Goal: Task Accomplishment & Management: Complete application form

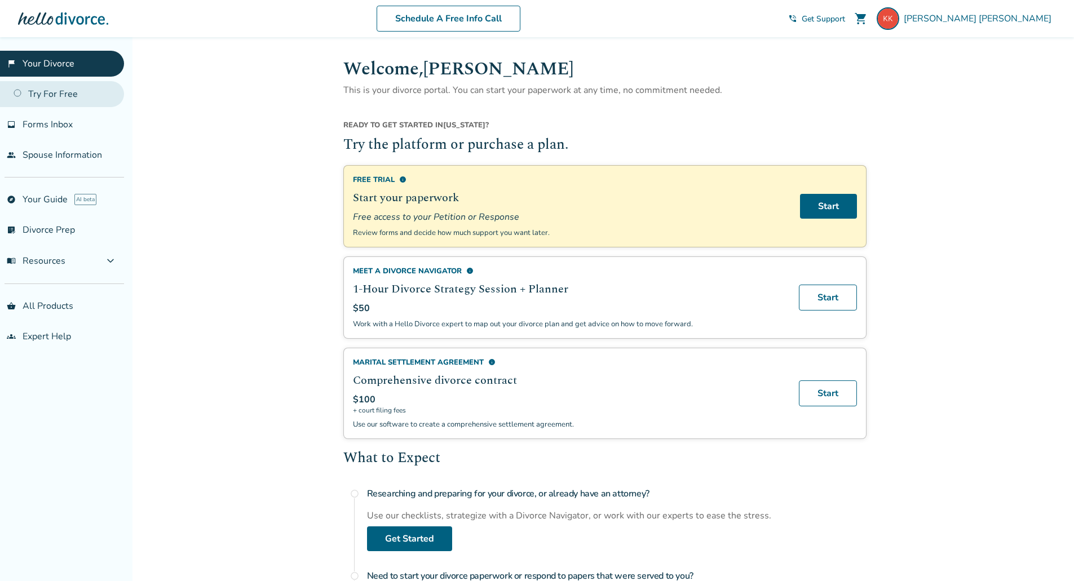
click at [55, 99] on link "Try For Free" at bounding box center [62, 94] width 124 height 26
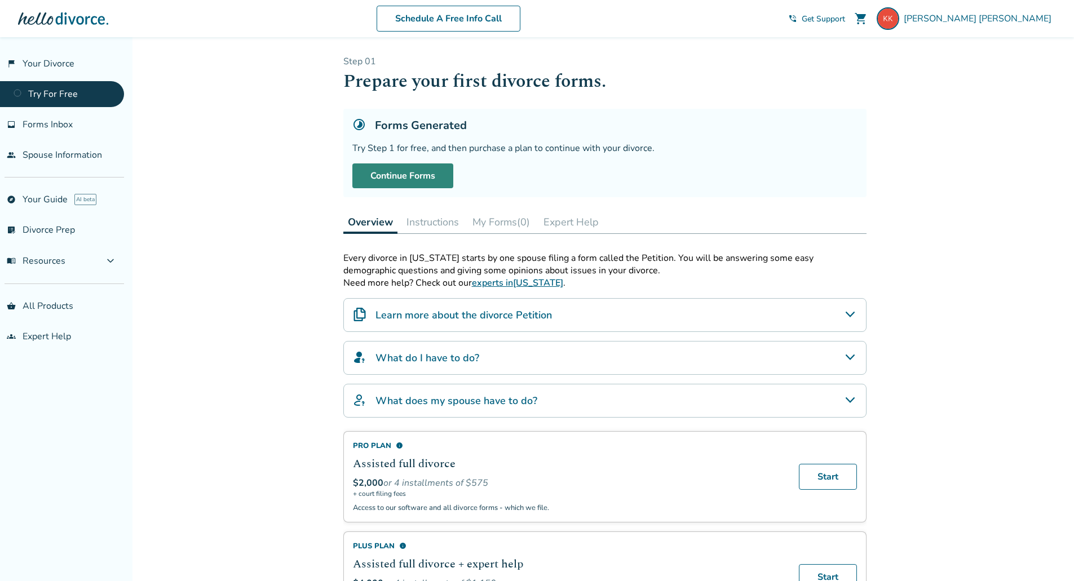
click at [431, 182] on link "Continue Forms" at bounding box center [402, 175] width 101 height 25
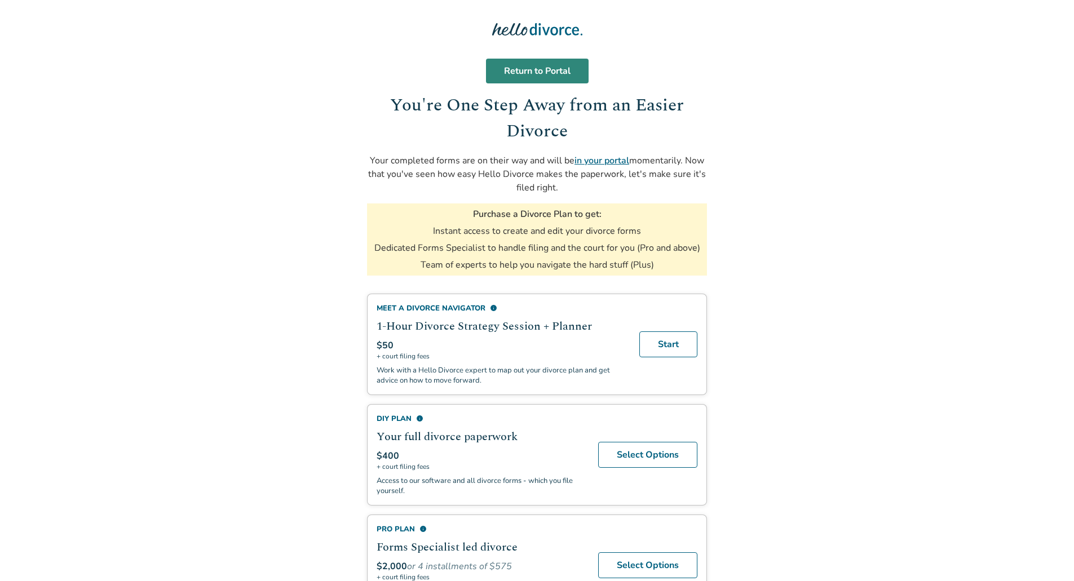
click at [566, 68] on link "Return to Portal" at bounding box center [537, 71] width 103 height 25
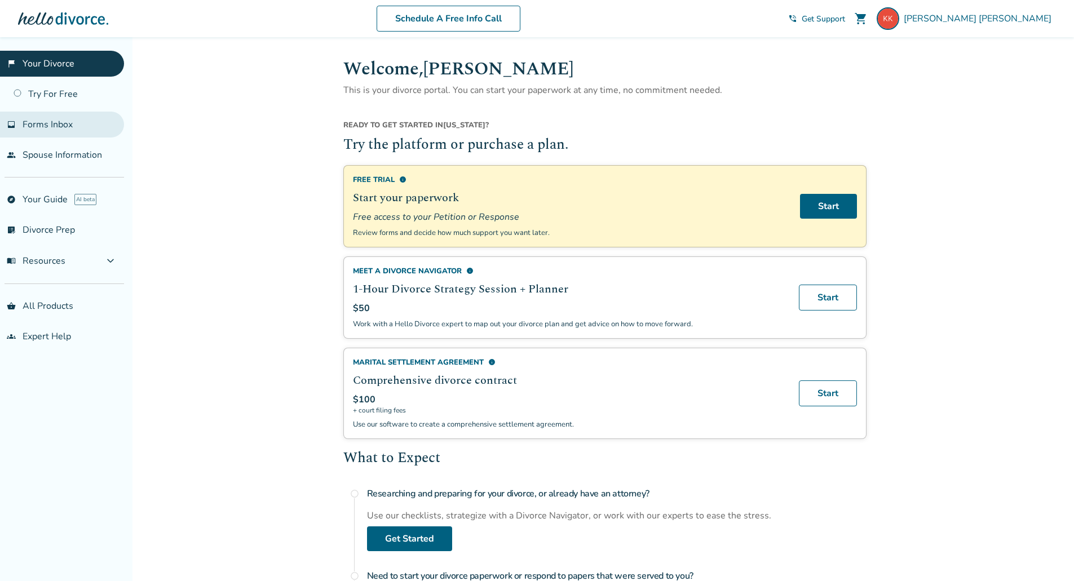
click at [72, 125] on span "Forms Inbox" at bounding box center [48, 124] width 50 height 12
